Goal: Obtain resource: Download file/media

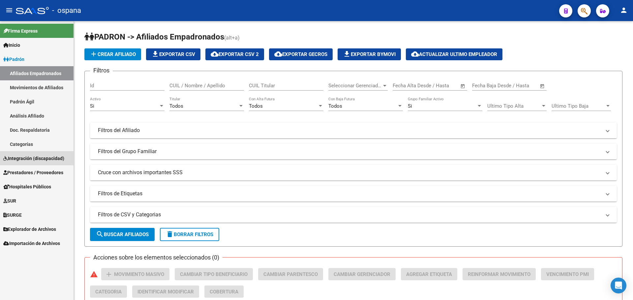
click at [44, 160] on span "Integración (discapacidad)" at bounding box center [33, 158] width 61 height 7
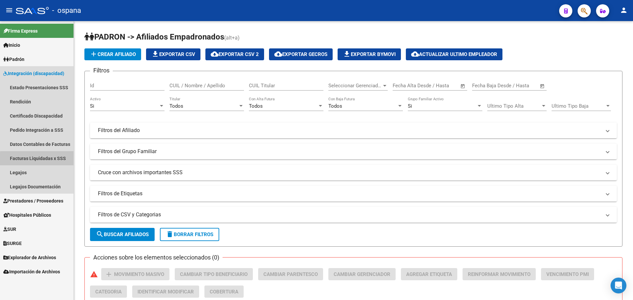
click at [41, 160] on link "Facturas Liquidadas x SSS" at bounding box center [37, 158] width 74 height 14
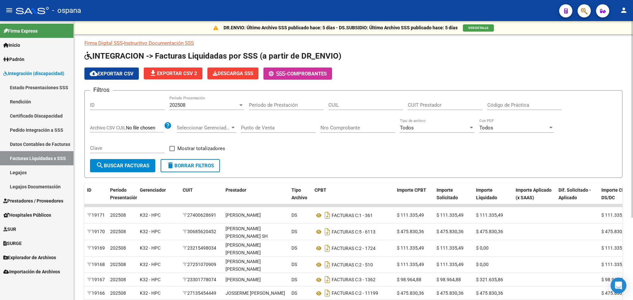
click at [172, 149] on span at bounding box center [171, 148] width 5 height 5
click at [172, 151] on input "Mostrar totalizadores" at bounding box center [172, 151] width 0 height 0
checkbox input "true"
click at [131, 168] on span "search Buscar Facturas" at bounding box center [122, 166] width 53 height 6
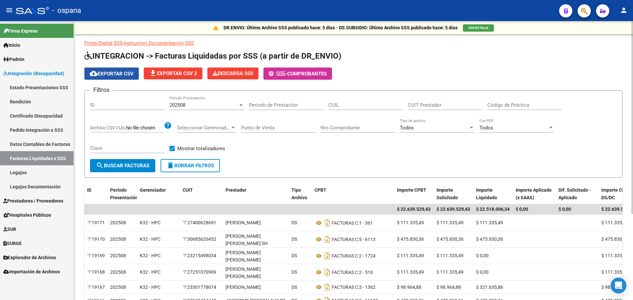
click at [111, 76] on span "cloud_download Exportar CSV" at bounding box center [112, 74] width 44 height 6
click at [258, 152] on div "Filtros ID 202508 Período Presentación Período de Prestación CUIL CUIT Prestado…" at bounding box center [353, 127] width 527 height 63
click at [201, 125] on span "Seleccionar Gerenciador" at bounding box center [203, 128] width 53 height 6
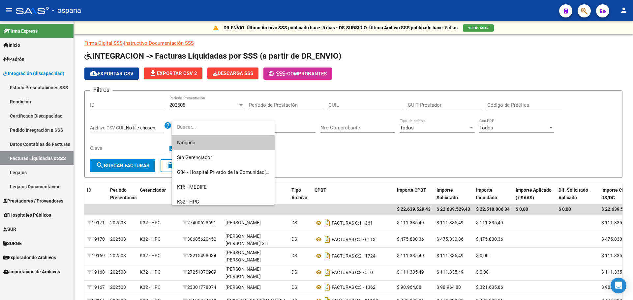
click at [304, 152] on div at bounding box center [316, 150] width 633 height 300
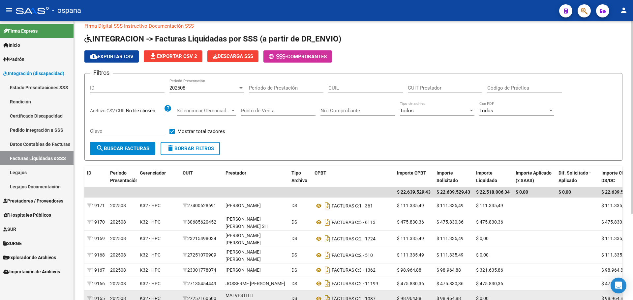
scroll to position [33, 0]
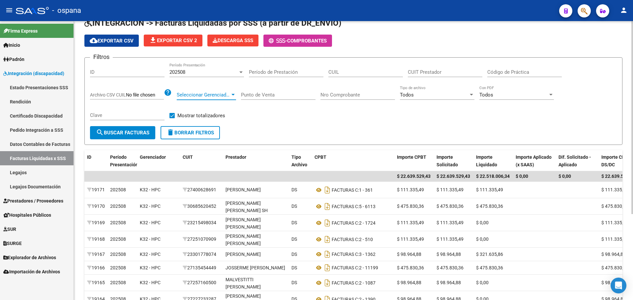
click at [217, 94] on span "Seleccionar Gerenciador" at bounding box center [203, 95] width 53 height 6
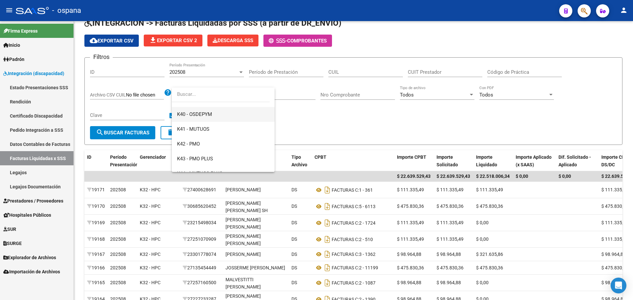
scroll to position [198, 0]
click at [200, 121] on span "K42 - PMO" at bounding box center [188, 120] width 23 height 6
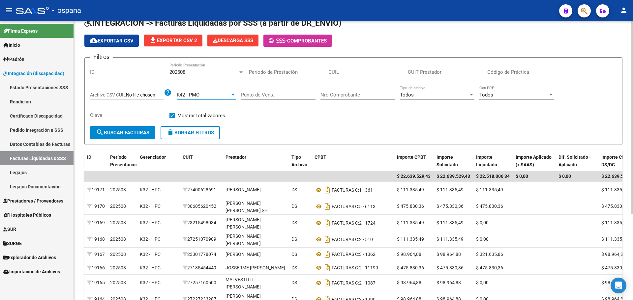
click at [149, 136] on span "search Buscar Facturas" at bounding box center [122, 133] width 53 height 6
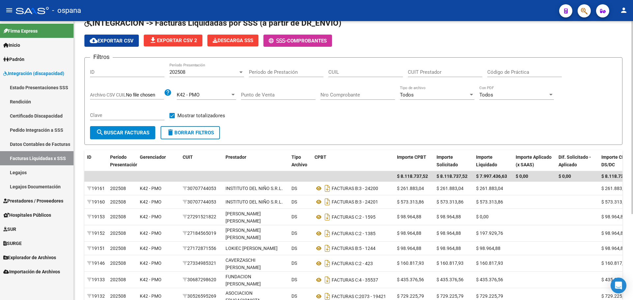
click at [233, 94] on div at bounding box center [232, 95] width 3 height 2
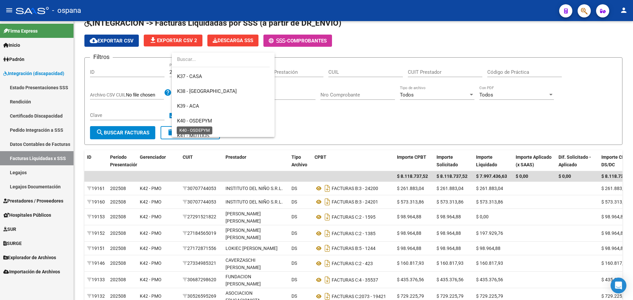
scroll to position [165, 0]
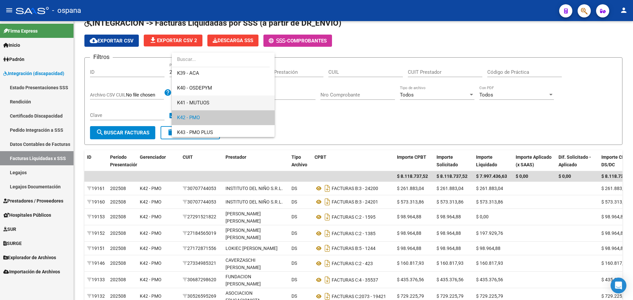
click at [206, 105] on span "K41 - MUTUOS" at bounding box center [193, 103] width 32 height 6
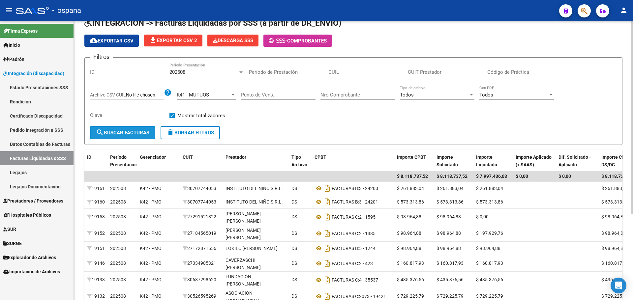
click at [137, 135] on span "search Buscar Facturas" at bounding box center [122, 133] width 53 height 6
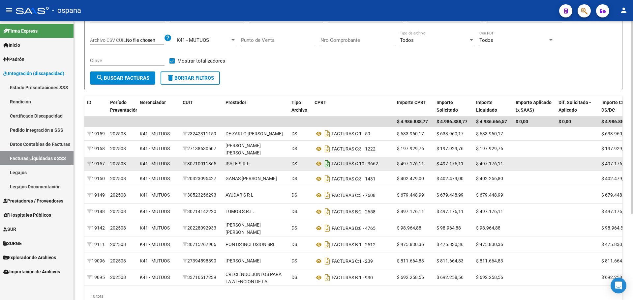
scroll to position [124, 0]
